Goal: Download file/media

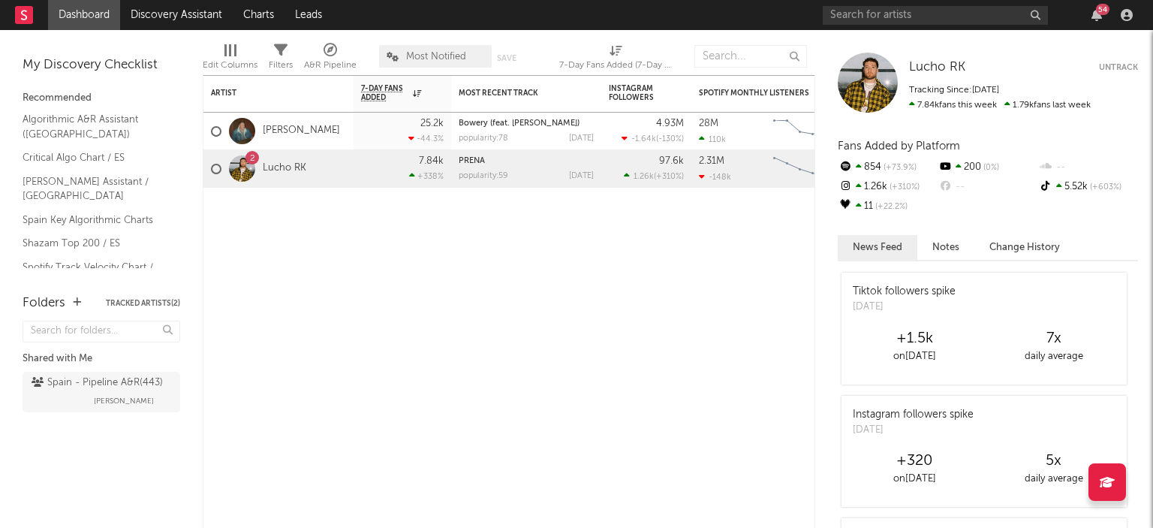
click at [936, 29] on div "54" at bounding box center [980, 15] width 315 height 30
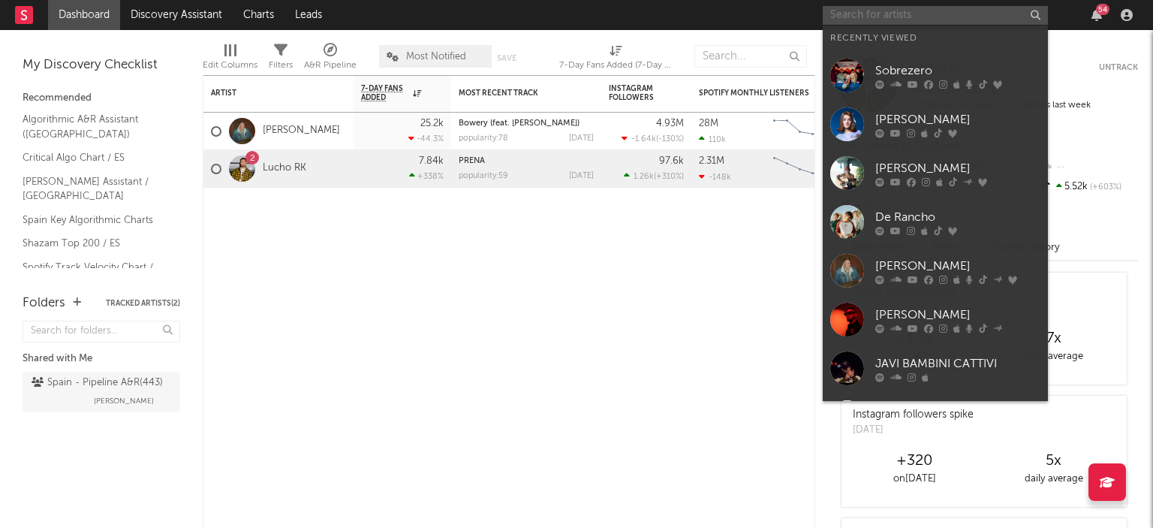
click at [926, 20] on input "text" at bounding box center [935, 15] width 225 height 19
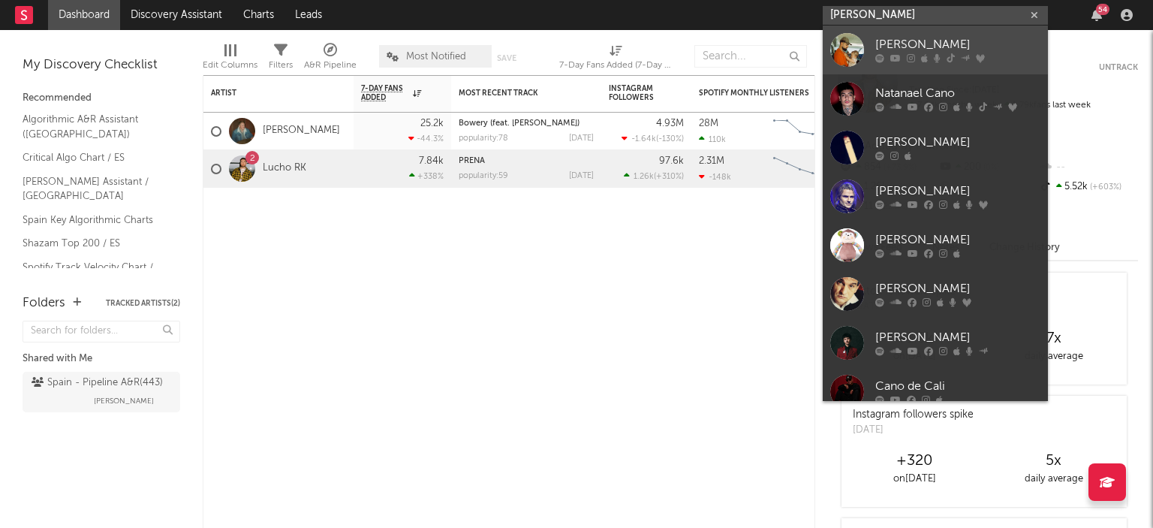
type input "[PERSON_NAME]"
click at [865, 45] on link "[PERSON_NAME]" at bounding box center [935, 50] width 225 height 49
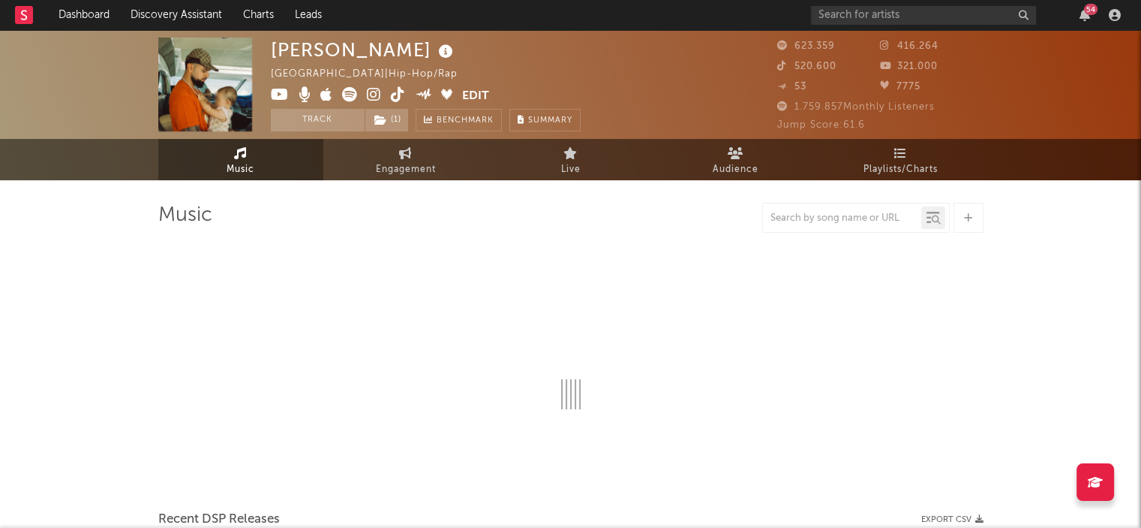
select select "6m"
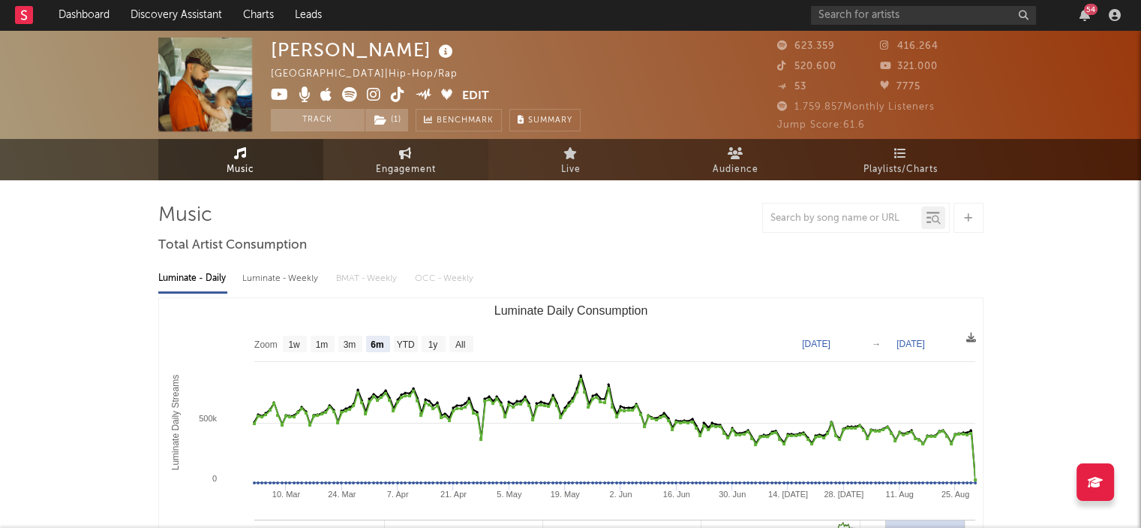
click at [422, 164] on span "Engagement" at bounding box center [406, 170] width 60 height 18
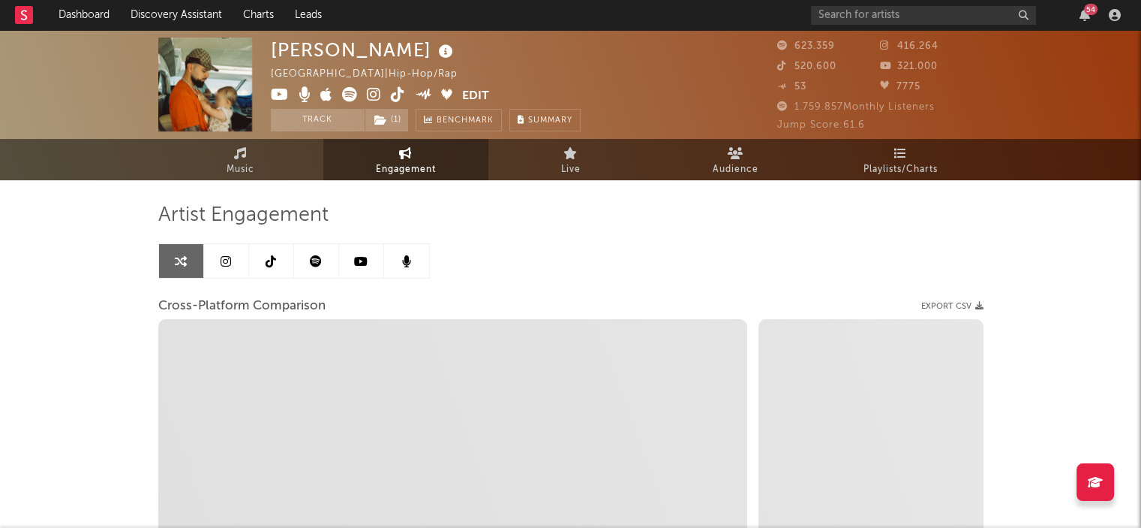
select select "1w"
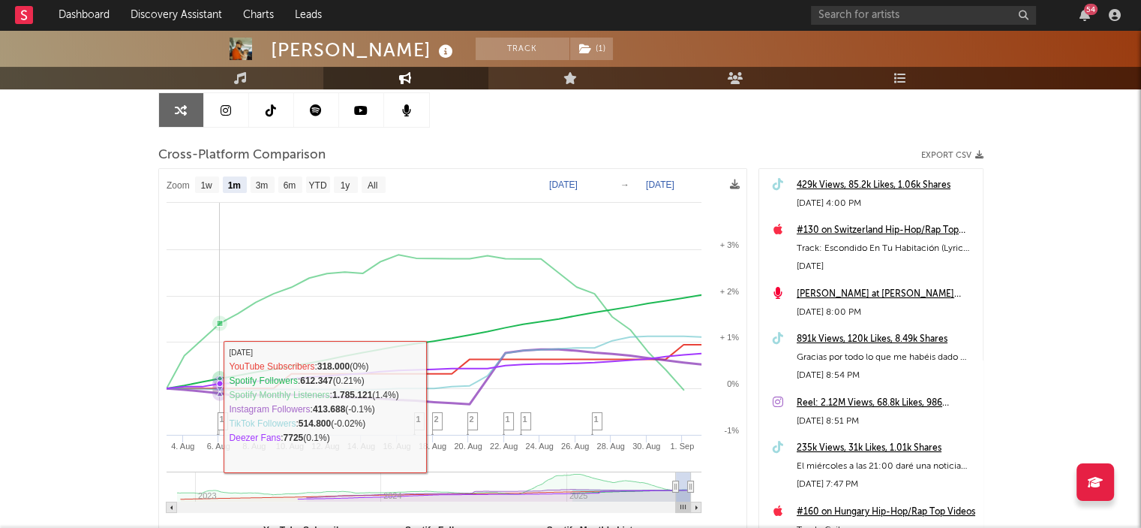
scroll to position [215, 0]
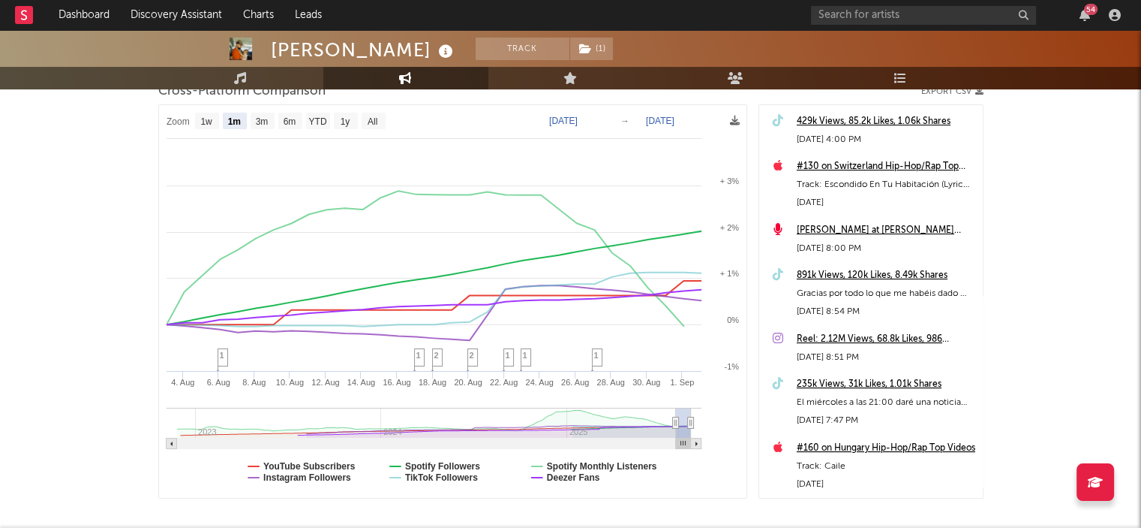
drag, startPoint x: 498, startPoint y: 110, endPoint x: 481, endPoint y: 115, distance: 17.8
click at [498, 110] on rect at bounding box center [453, 301] width 588 height 392
click at [284, 122] on text "6m" at bounding box center [289, 121] width 13 height 11
select select "6m"
type input "[DATE]"
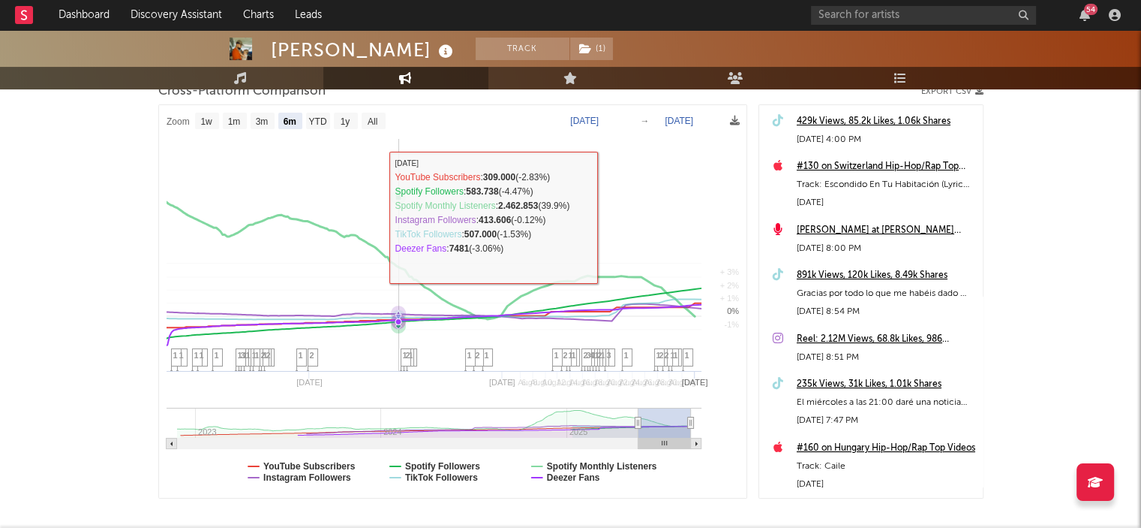
select select "6m"
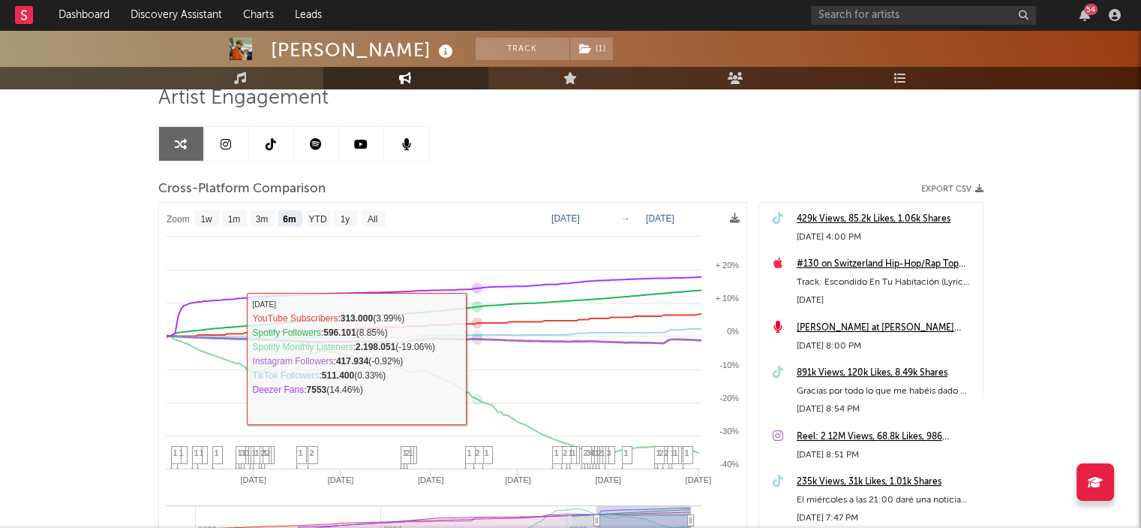
scroll to position [140, 0]
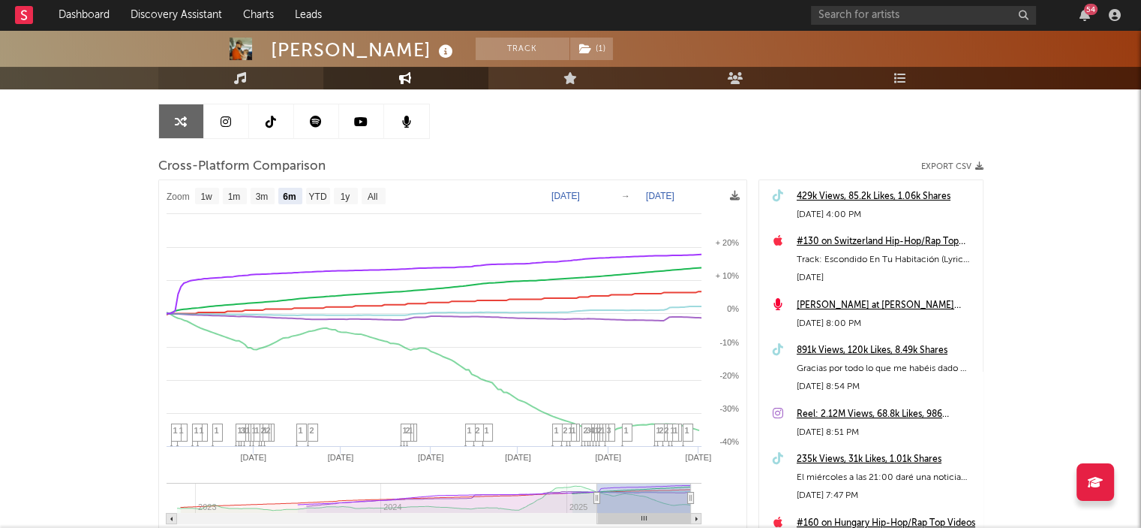
click at [261, 72] on link "Music" at bounding box center [240, 78] width 165 height 23
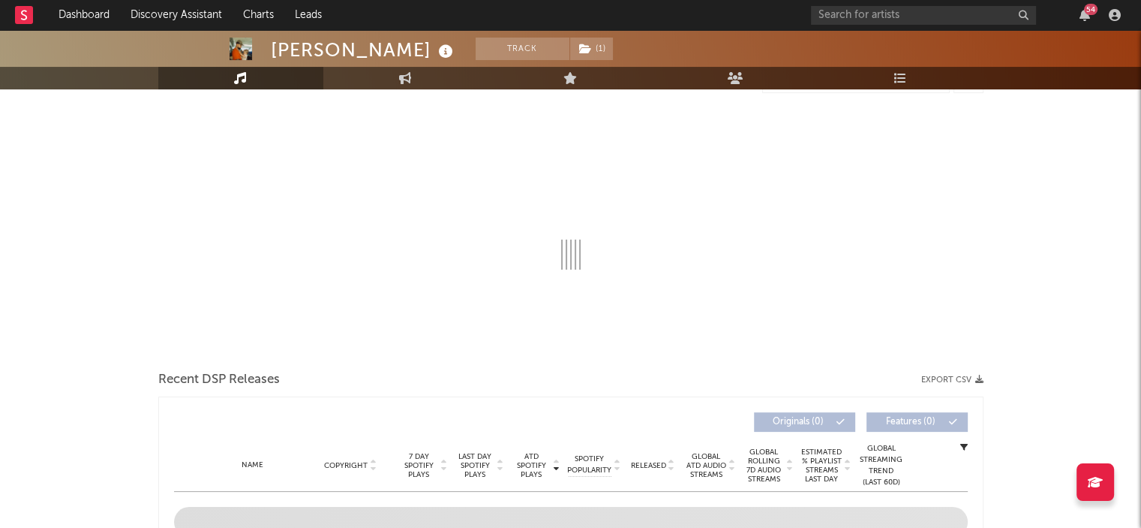
select select "6m"
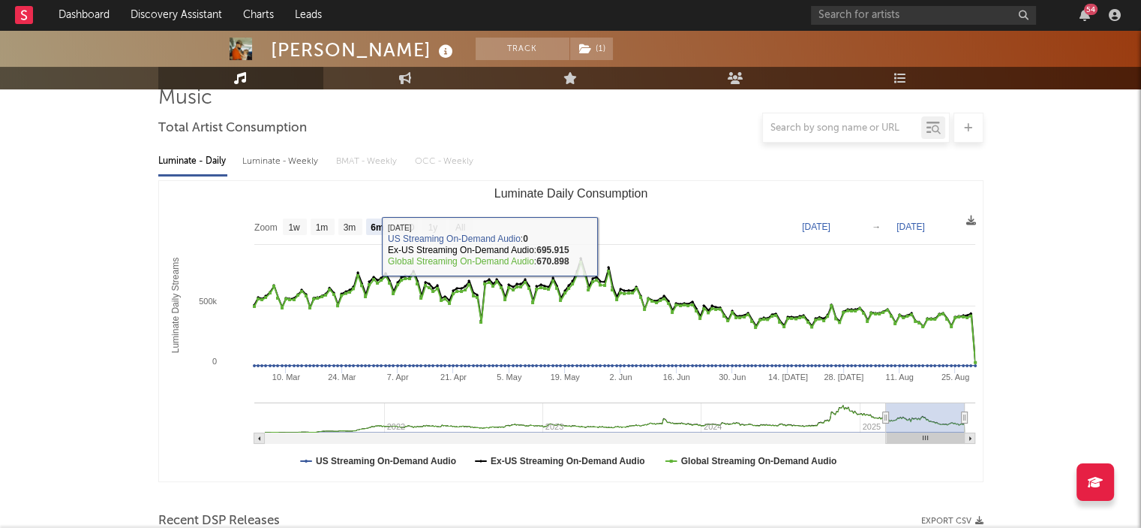
scroll to position [140, 0]
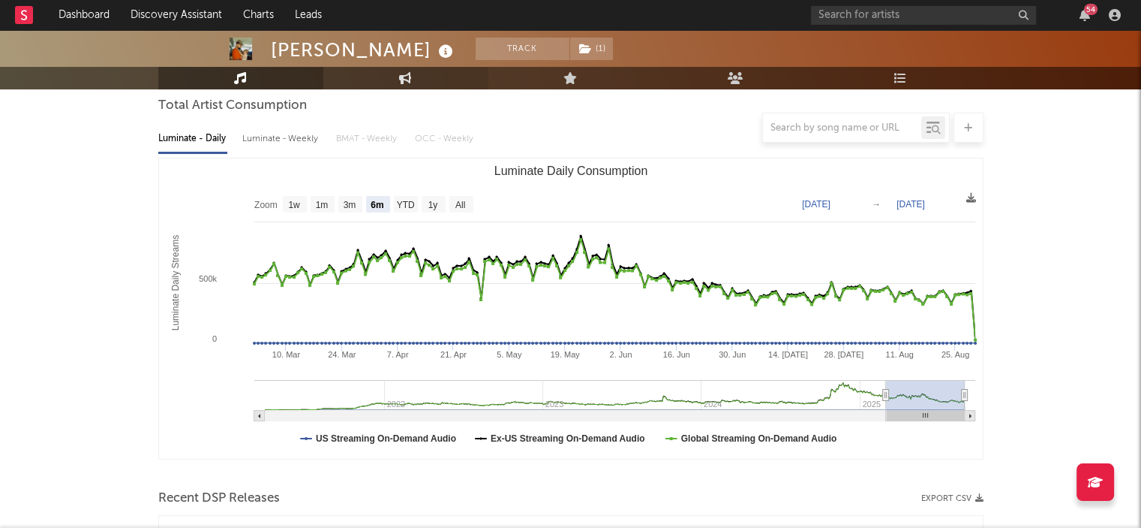
drag, startPoint x: 420, startPoint y: 77, endPoint x: 435, endPoint y: 77, distance: 15.8
click at [420, 77] on link "Engagement" at bounding box center [405, 78] width 165 height 23
select select "1w"
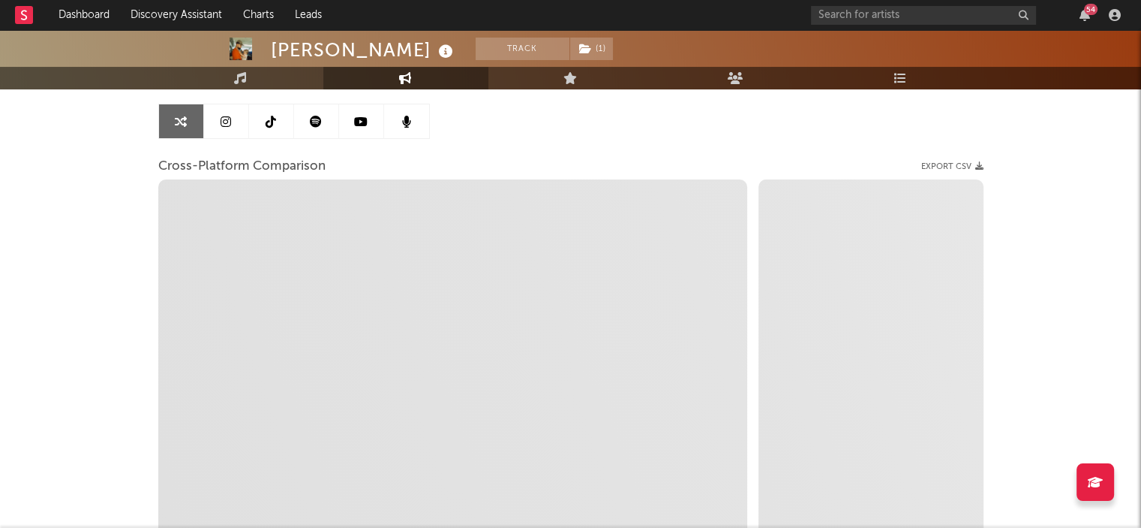
select select "1m"
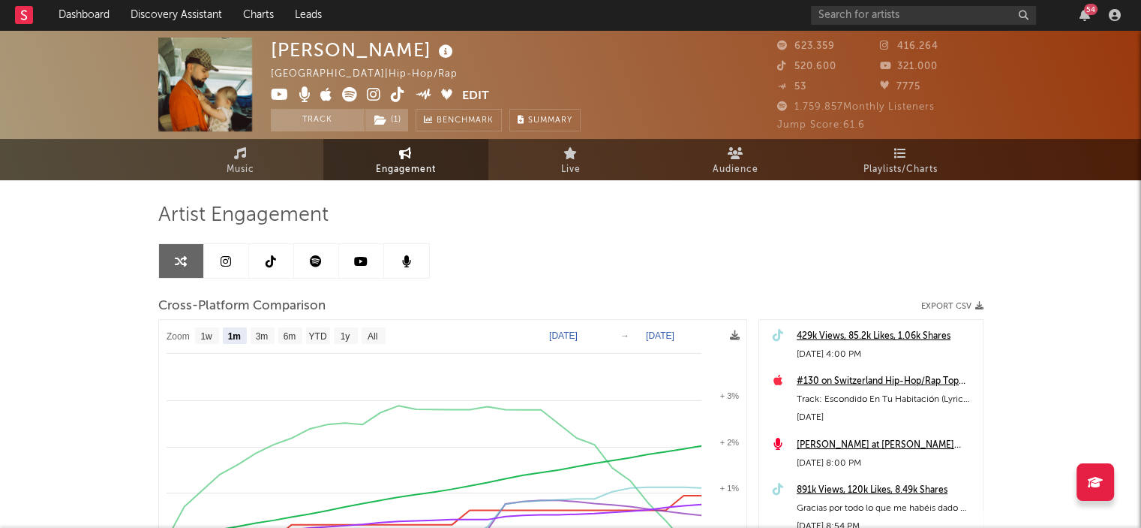
click at [795, 87] on span "53" at bounding box center [791, 87] width 29 height 10
click at [277, 166] on link "Music" at bounding box center [240, 159] width 165 height 41
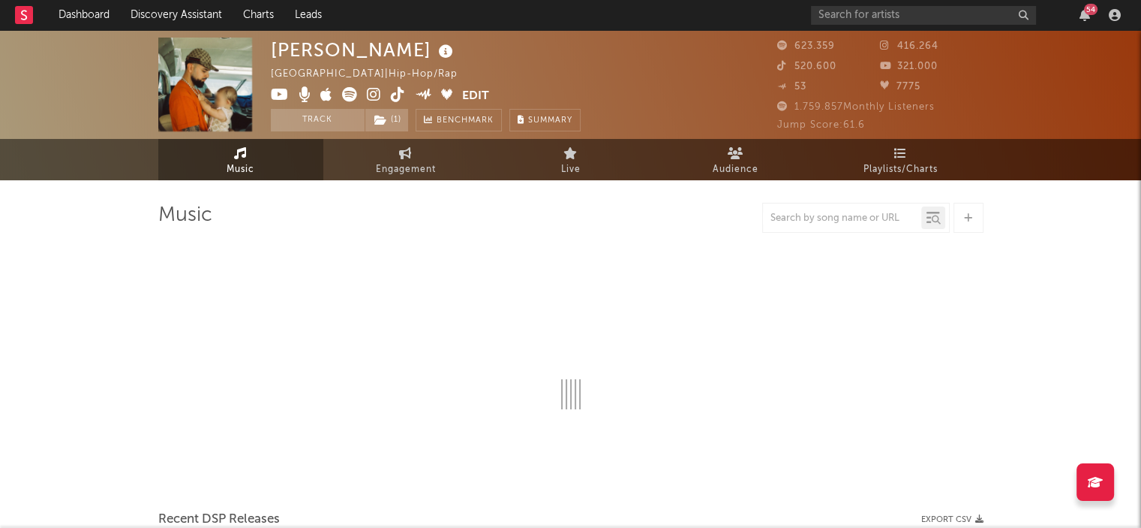
click at [805, 90] on span "53" at bounding box center [791, 87] width 29 height 10
click at [780, 82] on span "53" at bounding box center [791, 87] width 29 height 10
select select "6m"
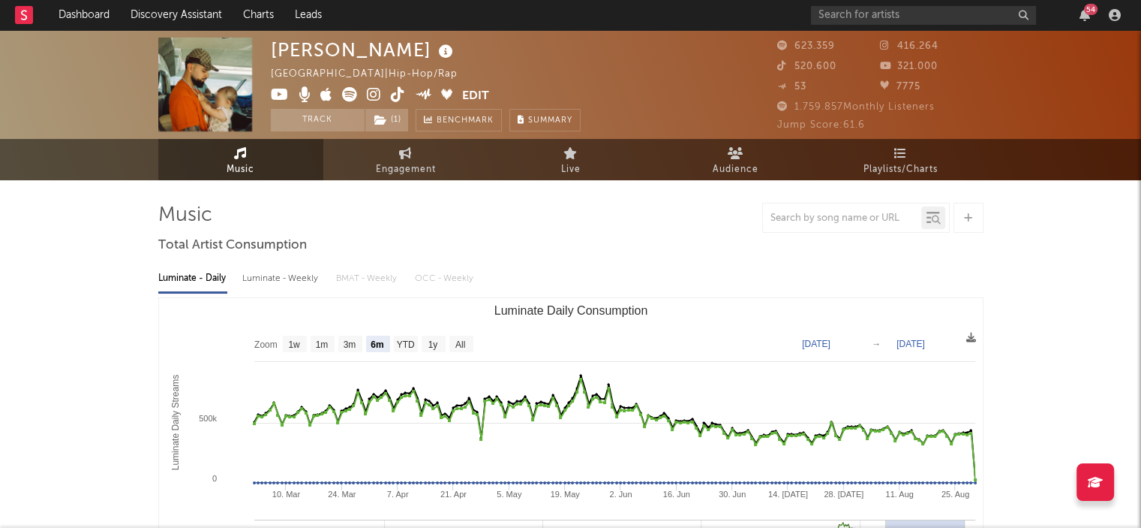
click at [778, 89] on icon at bounding box center [781, 86] width 9 height 6
click at [391, 154] on link "Engagement" at bounding box center [405, 159] width 165 height 41
select select "1w"
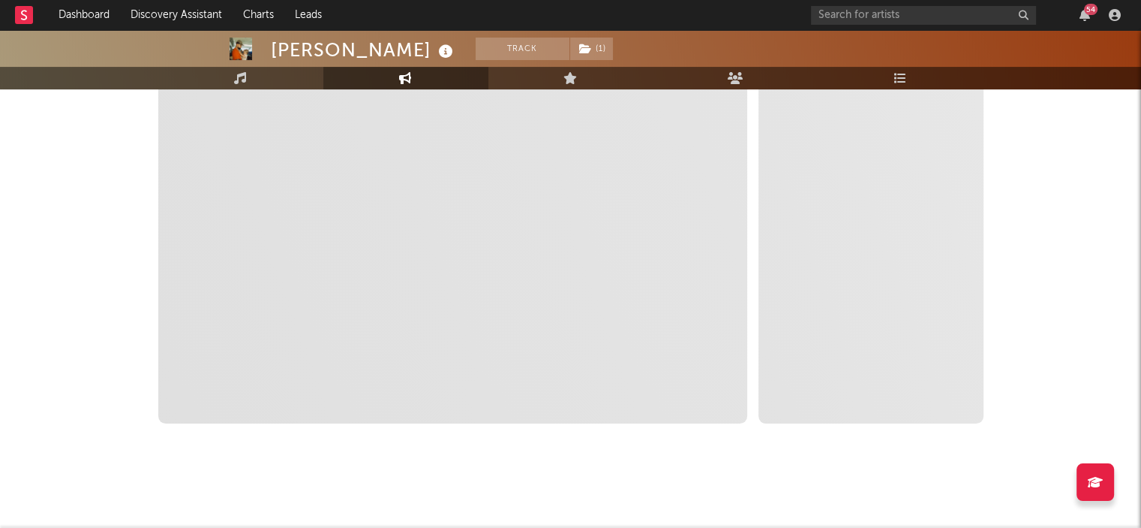
scroll to position [140, 0]
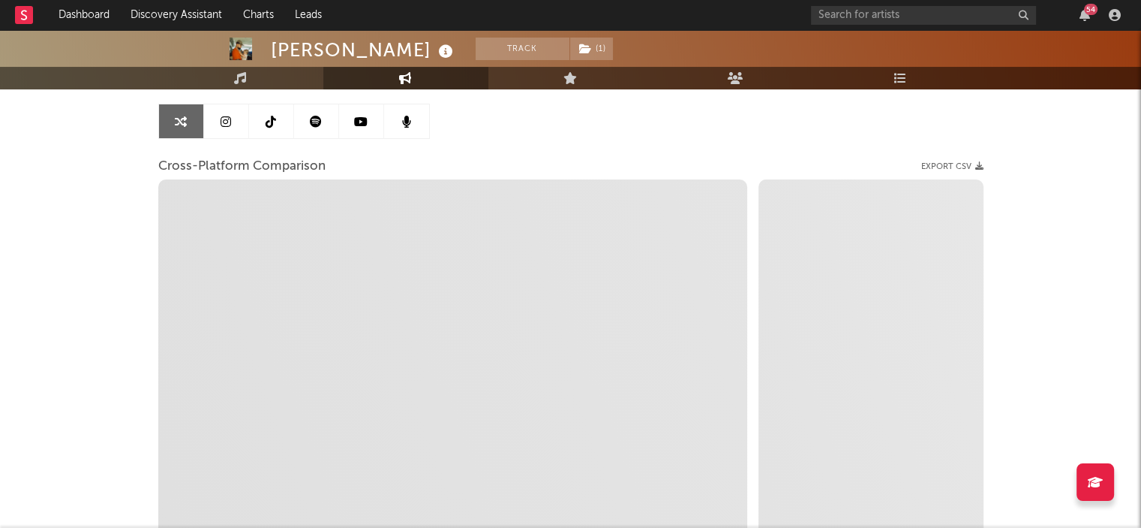
select select "1m"
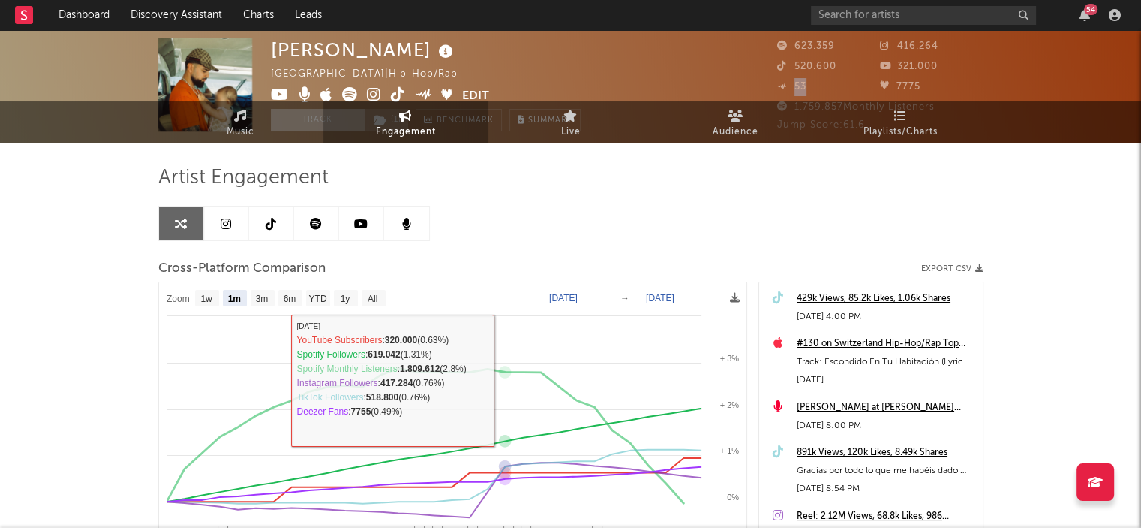
scroll to position [0, 0]
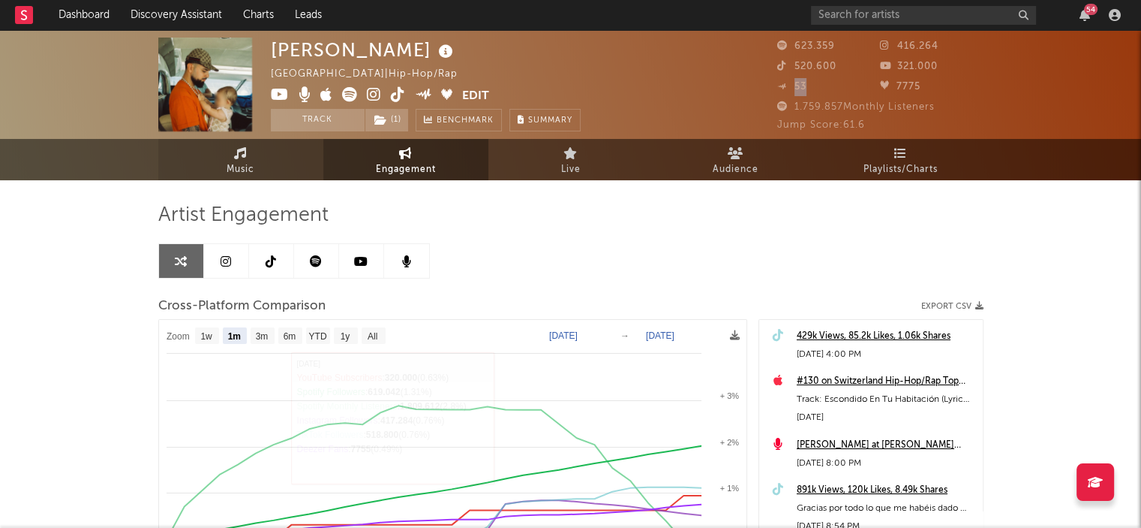
click at [272, 165] on link "Music" at bounding box center [240, 159] width 165 height 41
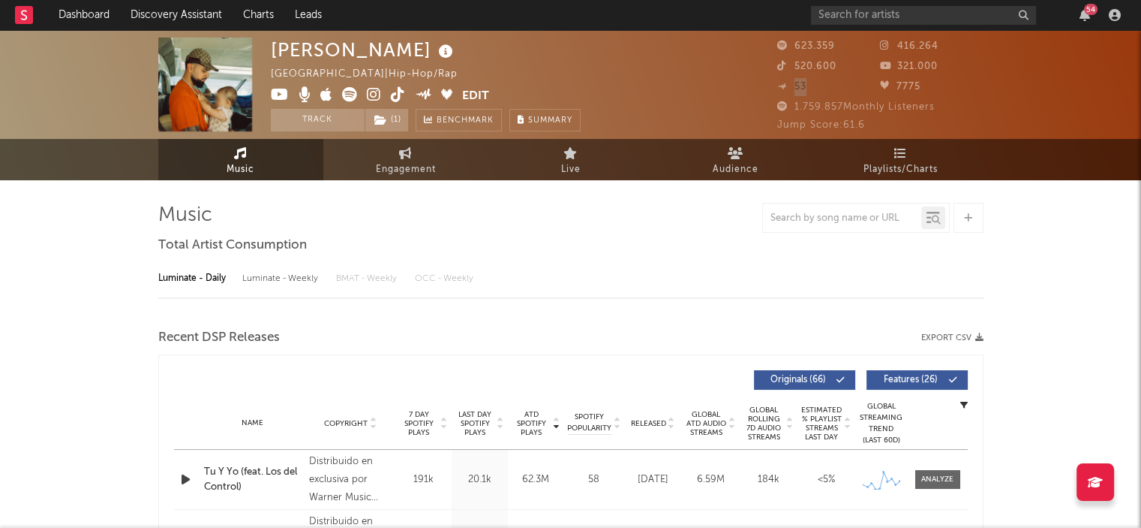
select select "6m"
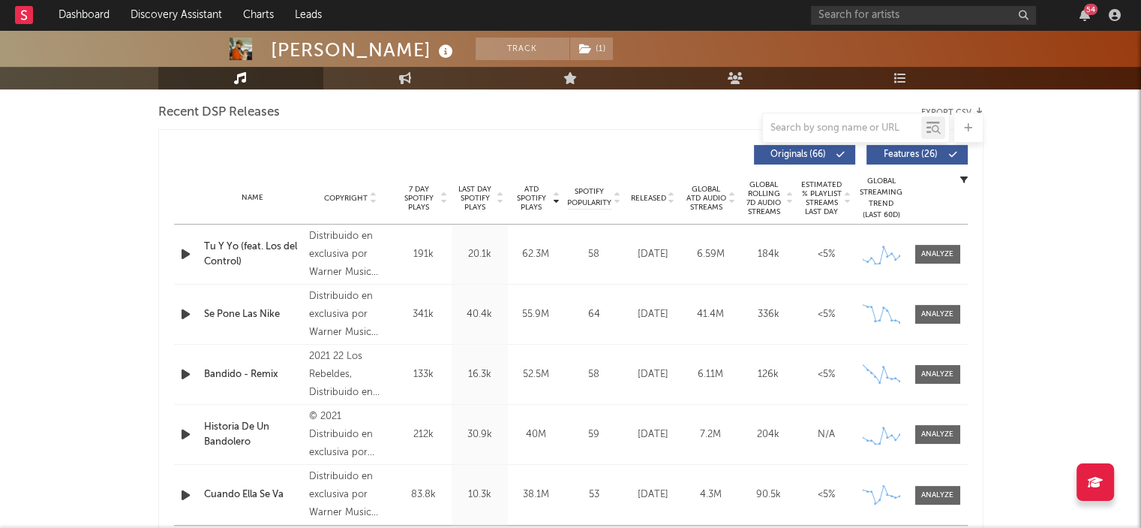
scroll to position [450, 0]
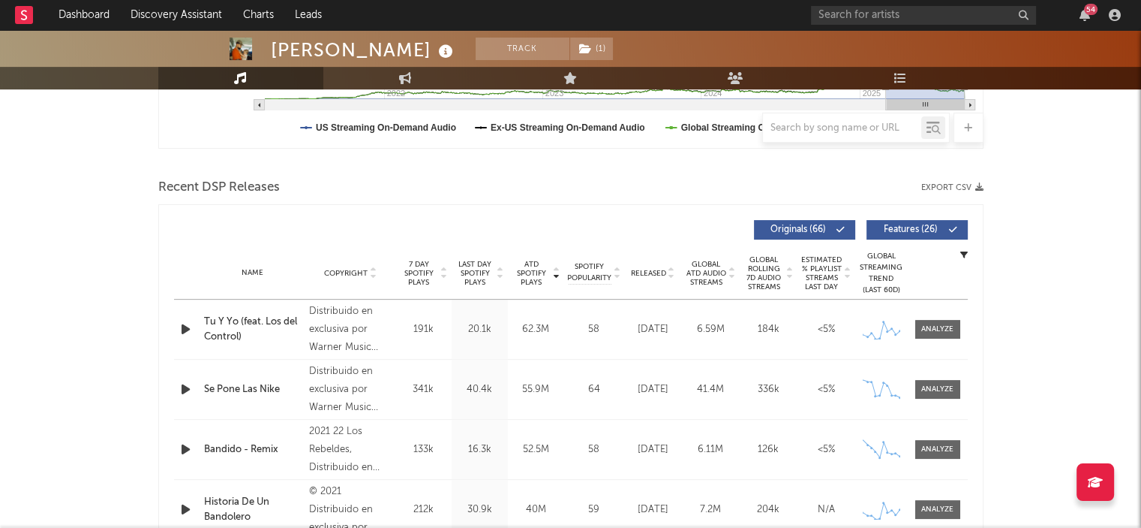
click at [976, 187] on icon "button" at bounding box center [980, 187] width 8 height 8
